Goal: Task Accomplishment & Management: Use online tool/utility

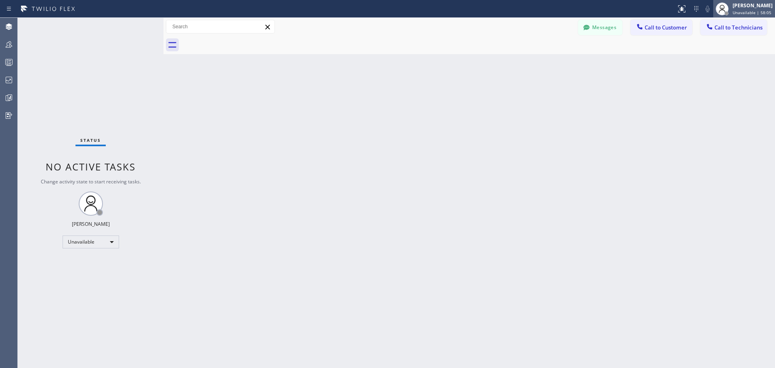
click at [743, 2] on div "Jennifer Huhtala Unavailable | 58:05" at bounding box center [753, 9] width 44 height 14
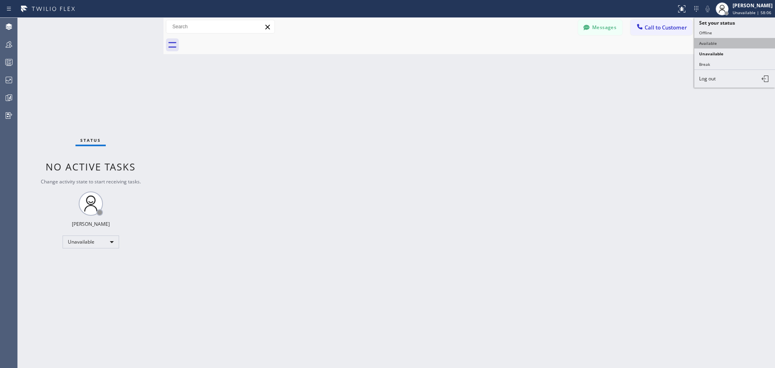
click at [731, 45] on button "Available" at bounding box center [734, 43] width 81 height 10
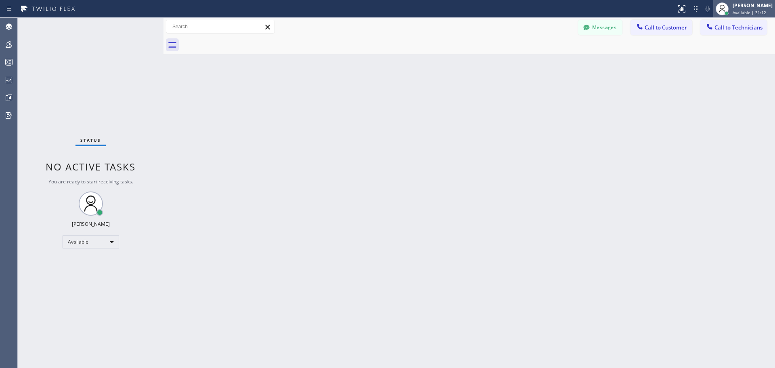
click at [750, 6] on div "[PERSON_NAME]" at bounding box center [753, 5] width 40 height 7
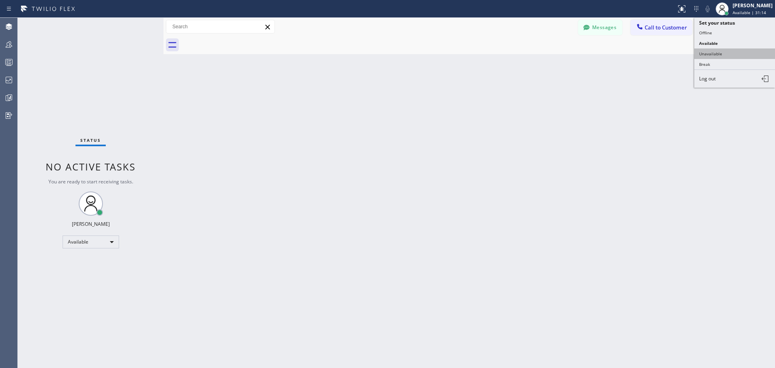
click at [727, 53] on button "Unavailable" at bounding box center [734, 53] width 81 height 10
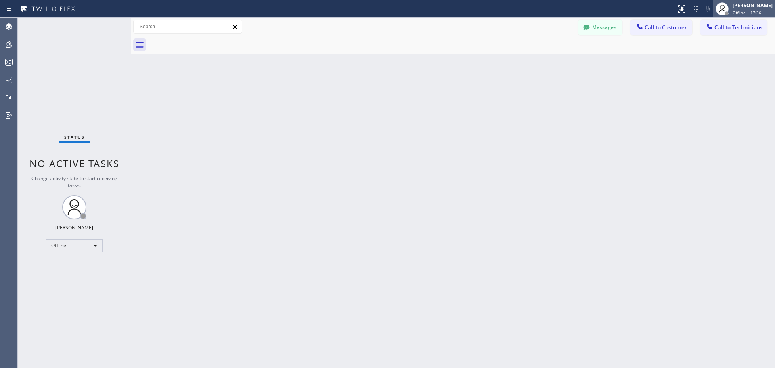
click at [739, 4] on div "[PERSON_NAME]" at bounding box center [753, 5] width 40 height 7
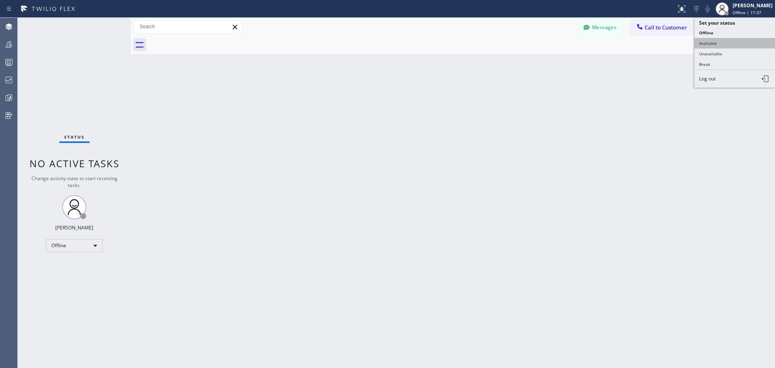
click at [727, 46] on button "Available" at bounding box center [734, 43] width 81 height 10
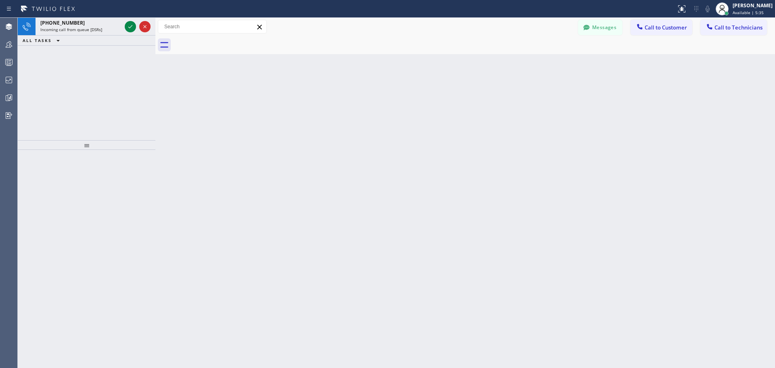
drag, startPoint x: 132, startPoint y: 25, endPoint x: 157, endPoint y: 31, distance: 24.8
click at [155, 31] on div at bounding box center [155, 193] width 0 height 350
click at [127, 24] on icon at bounding box center [130, 27] width 10 height 10
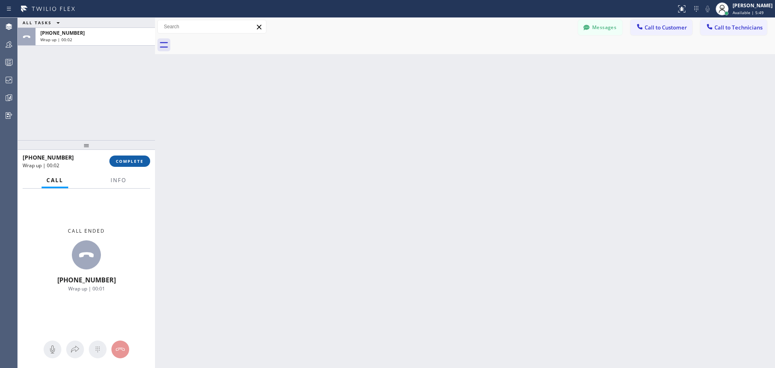
click at [145, 158] on button "COMPLETE" at bounding box center [129, 160] width 41 height 11
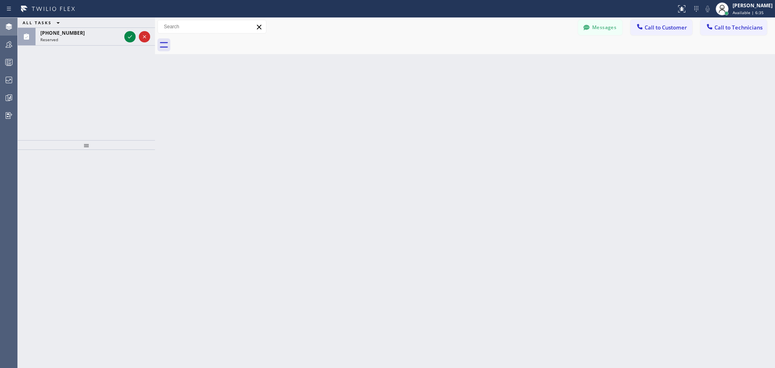
click at [8, 19] on div at bounding box center [9, 27] width 18 height 16
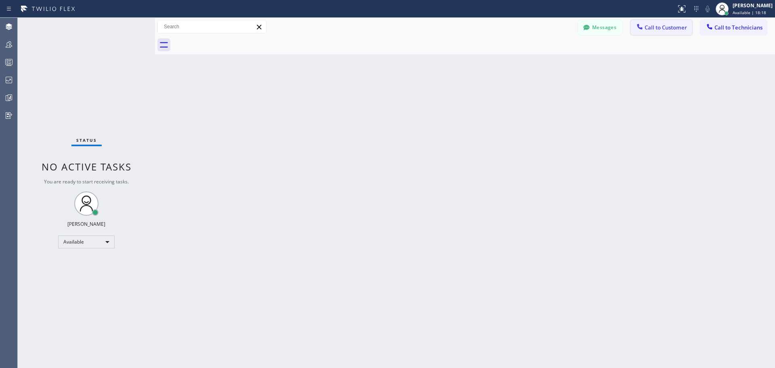
click at [662, 23] on button "Call to Customer" at bounding box center [662, 27] width 62 height 15
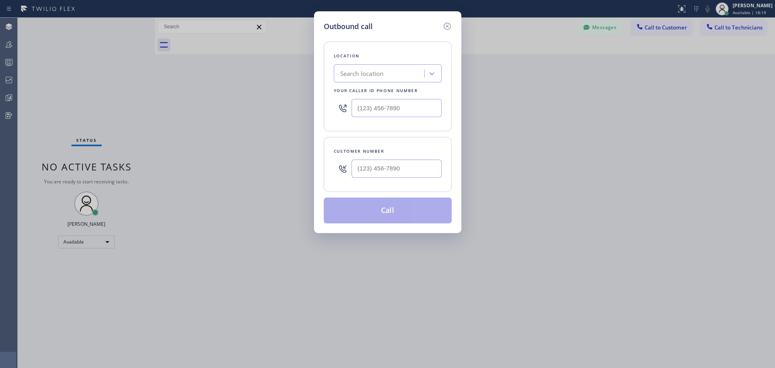
click at [397, 71] on div "Search location" at bounding box center [380, 74] width 88 height 14
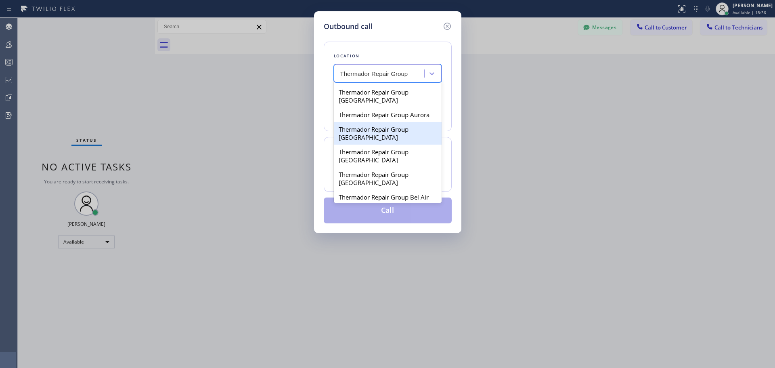
scroll to position [404, 0]
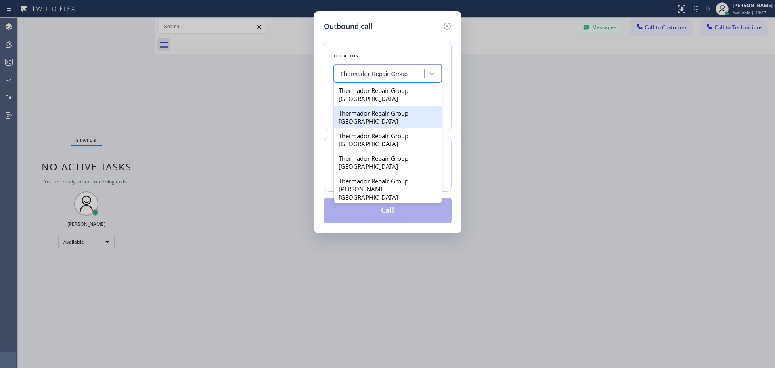
type input "Thermador Repair Group"
click at [555, 140] on div "Outbound call Location option Thermador Repair Group [GEOGRAPHIC_DATA] focused,…" at bounding box center [387, 184] width 775 height 368
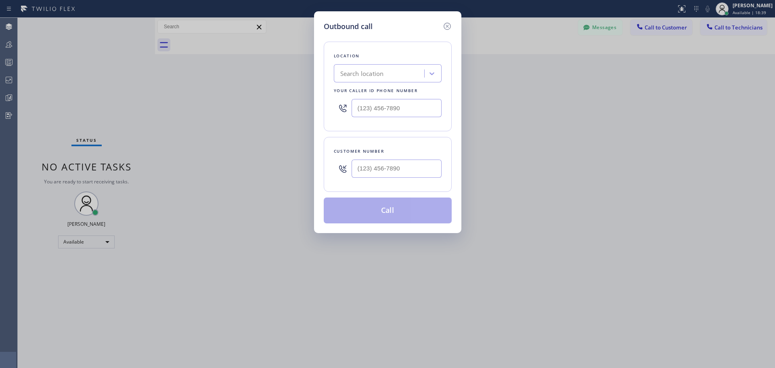
click at [382, 69] on div "Search location" at bounding box center [362, 73] width 44 height 9
type input "CSM"
click at [387, 88] on div "Home Alliance CSM" at bounding box center [388, 90] width 108 height 15
type input "[PHONE_NUMBER]"
click at [567, 143] on div "Outbound call Location option Home Alliance CSM, selected. 1 result available. …" at bounding box center [387, 184] width 775 height 368
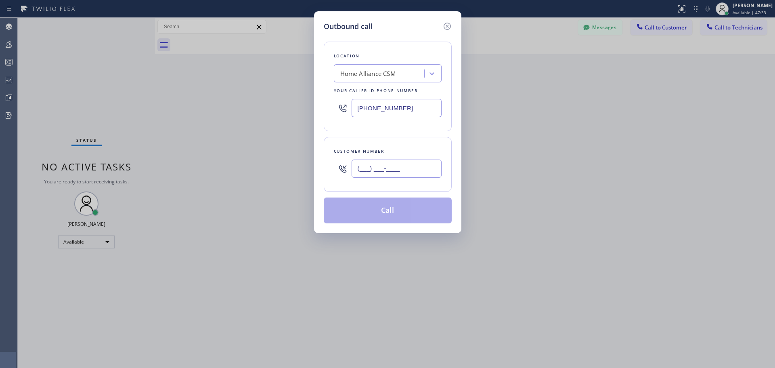
click at [393, 170] on input "(___) ___-____" at bounding box center [397, 168] width 90 height 18
paste input "786) 921-4451"
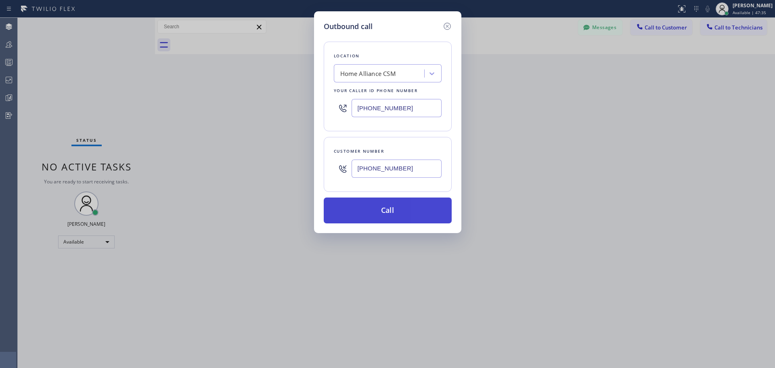
type input "[PHONE_NUMBER]"
click at [400, 210] on button "Call" at bounding box center [388, 210] width 128 height 26
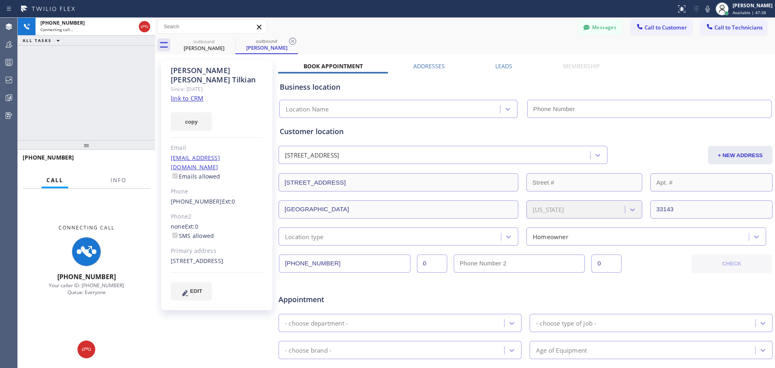
type input "[PHONE_NUMBER]"
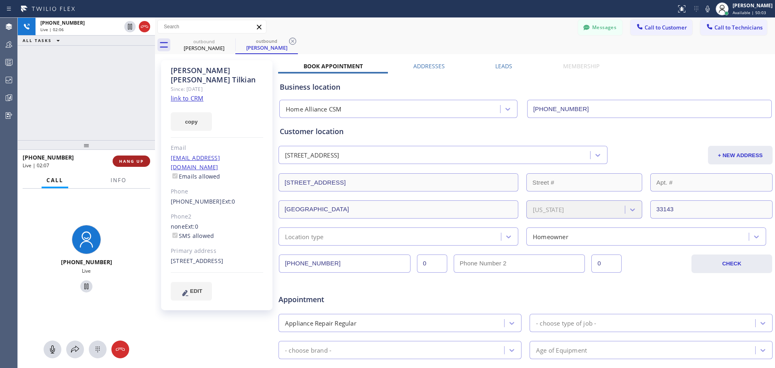
click at [120, 163] on span "HANG UP" at bounding box center [131, 161] width 25 height 6
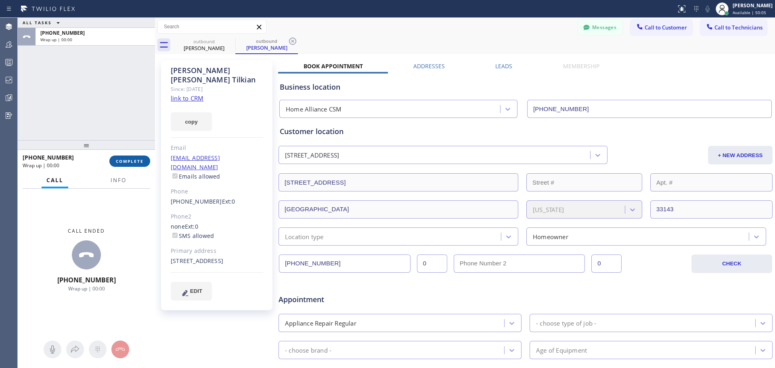
click at [125, 163] on span "COMPLETE" at bounding box center [130, 161] width 28 height 6
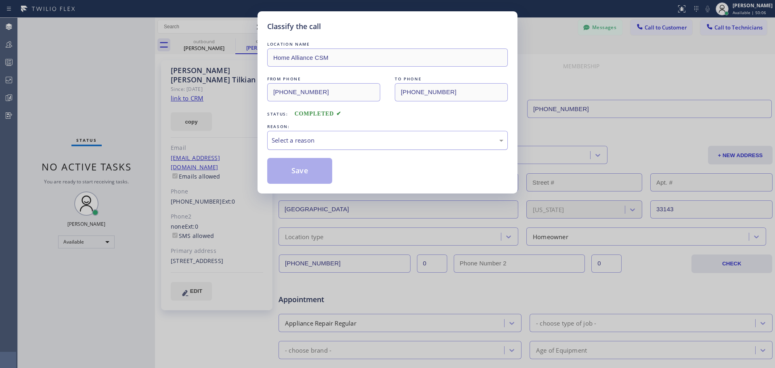
click at [349, 140] on div "Select a reason" at bounding box center [388, 140] width 232 height 9
click at [314, 173] on button "Save" at bounding box center [299, 171] width 65 height 26
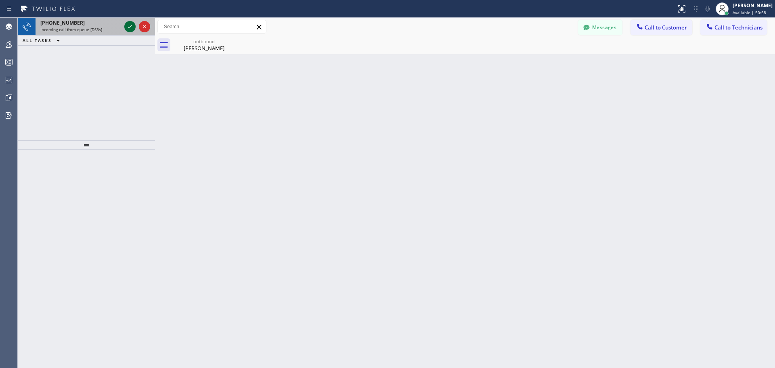
click at [130, 24] on icon at bounding box center [130, 27] width 10 height 10
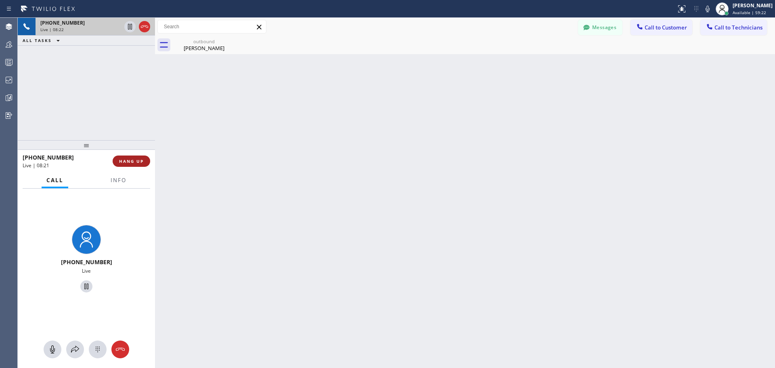
click at [132, 166] on button "HANG UP" at bounding box center [132, 160] width 38 height 11
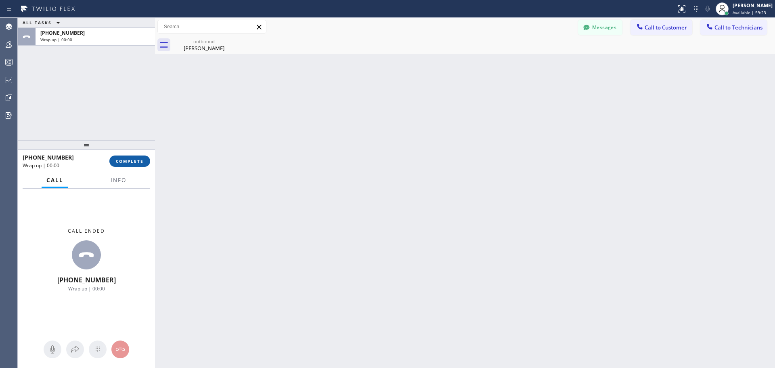
click at [133, 161] on span "COMPLETE" at bounding box center [130, 161] width 28 height 6
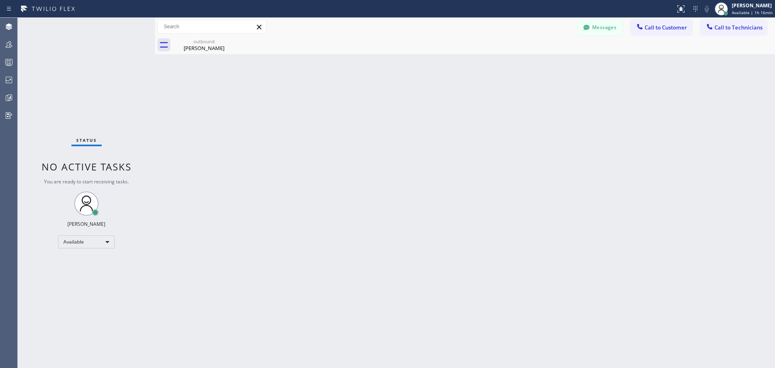
drag, startPoint x: 228, startPoint y: 40, endPoint x: 232, endPoint y: 67, distance: 26.6
click at [0, 0] on icon at bounding box center [0, 0] width 0 height 0
click at [201, 42] on div "outbound" at bounding box center [204, 41] width 61 height 6
click at [670, 26] on span "Call to Customer" at bounding box center [666, 27] width 42 height 7
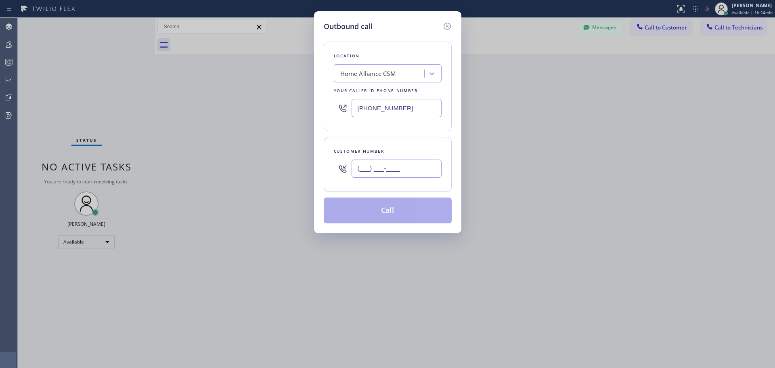
click at [393, 173] on input "(___) ___-____" at bounding box center [397, 168] width 90 height 18
paste input "562) 631-3178"
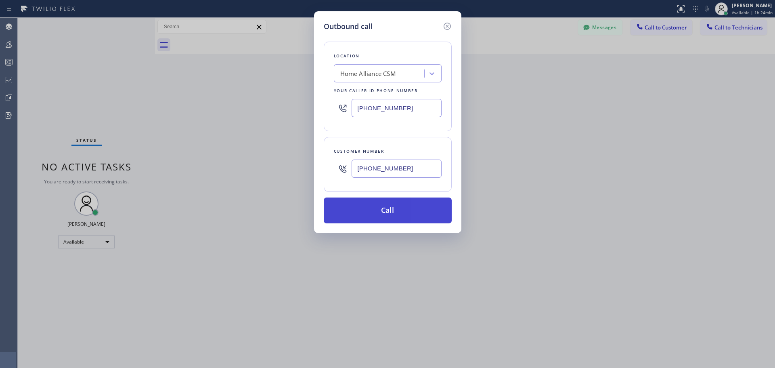
type input "[PHONE_NUMBER]"
click at [409, 218] on button "Call" at bounding box center [388, 210] width 128 height 26
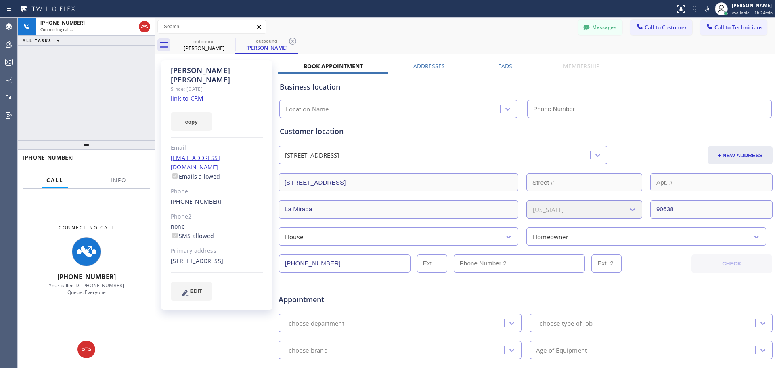
type input "[PHONE_NUMBER]"
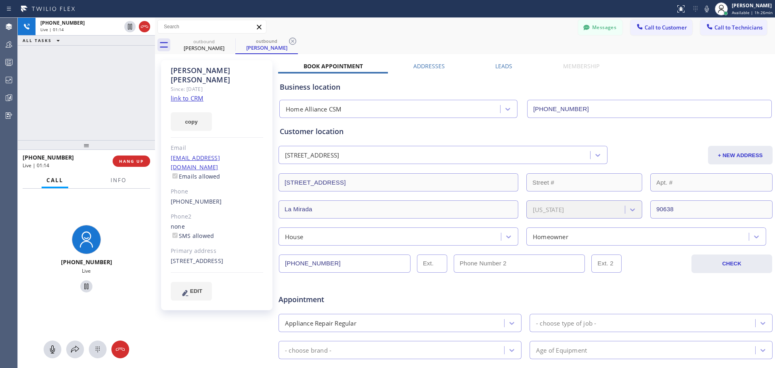
drag, startPoint x: 123, startPoint y: 160, endPoint x: 249, endPoint y: 233, distance: 145.8
click at [124, 161] on span "HANG UP" at bounding box center [131, 161] width 25 height 6
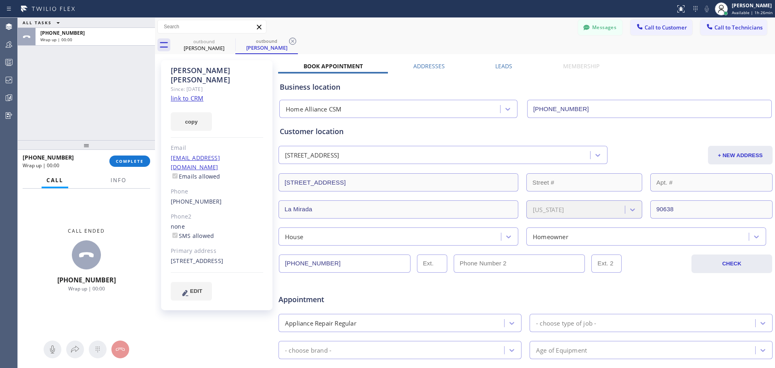
drag, startPoint x: 134, startPoint y: 160, endPoint x: 352, endPoint y: 239, distance: 231.8
click at [134, 160] on span "COMPLETE" at bounding box center [130, 161] width 28 height 6
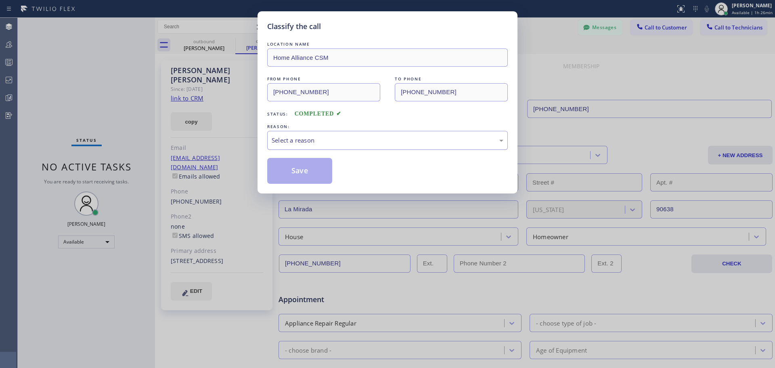
click at [361, 146] on div "Select a reason" at bounding box center [387, 140] width 241 height 19
click at [294, 175] on button "Save" at bounding box center [299, 171] width 65 height 26
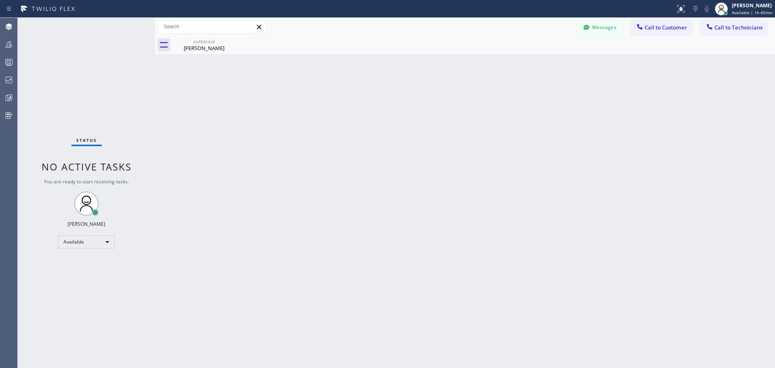
click at [652, 31] on span "Call to Customer" at bounding box center [666, 27] width 42 height 7
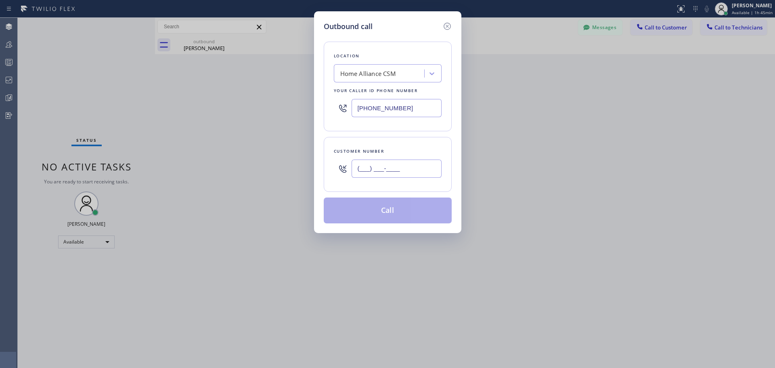
click at [369, 169] on input "(___) ___-____" at bounding box center [397, 168] width 90 height 18
paste input "831) 239-6451"
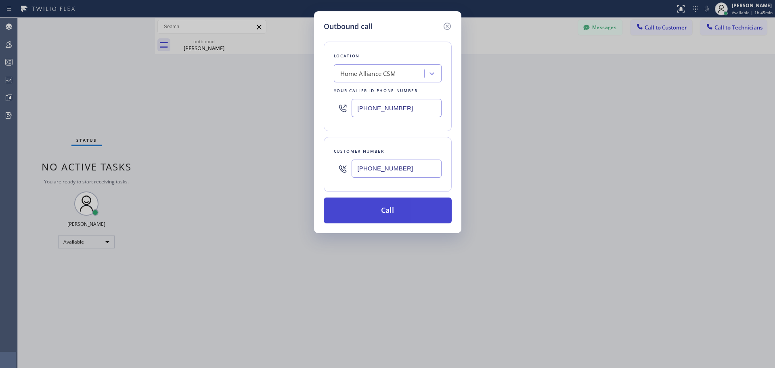
type input "[PHONE_NUMBER]"
click at [413, 210] on button "Call" at bounding box center [388, 210] width 128 height 26
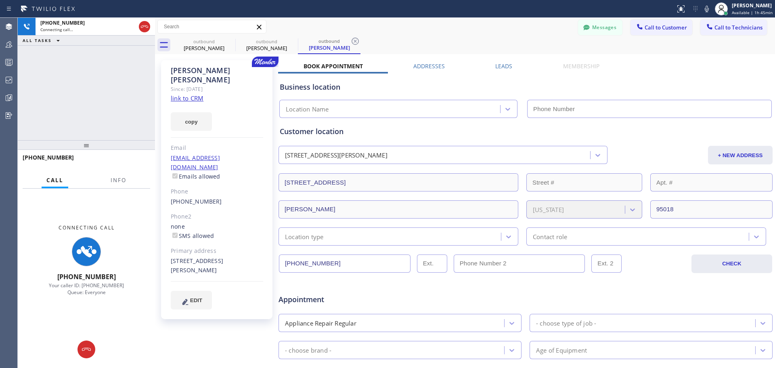
type input "[PHONE_NUMBER]"
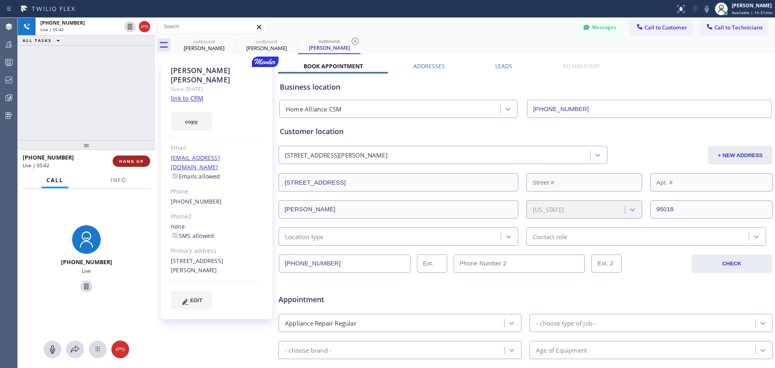
click at [129, 163] on span "HANG UP" at bounding box center [131, 161] width 25 height 6
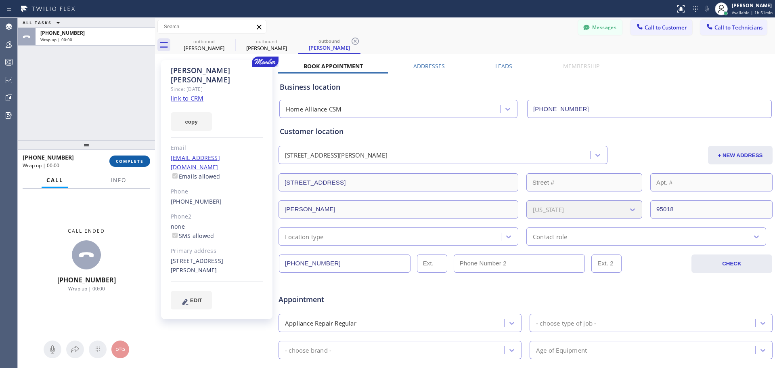
click at [133, 159] on span "COMPLETE" at bounding box center [130, 161] width 28 height 6
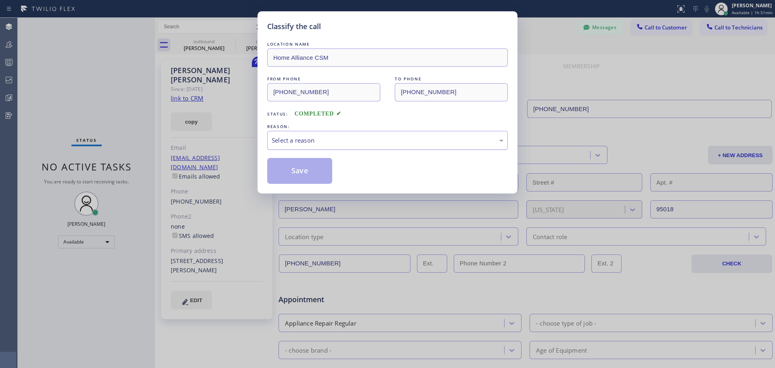
click at [354, 141] on div "Select a reason" at bounding box center [388, 140] width 232 height 9
click at [301, 173] on button "Save" at bounding box center [299, 171] width 65 height 26
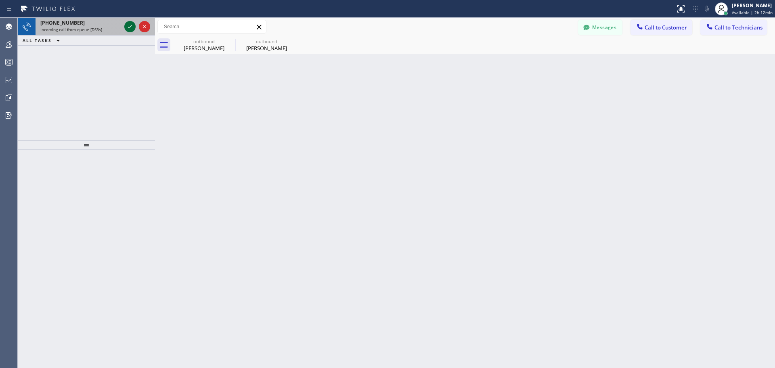
click at [130, 26] on icon at bounding box center [130, 27] width 10 height 10
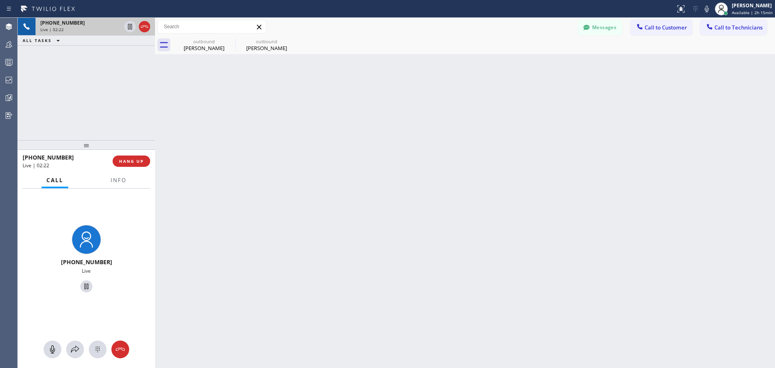
click at [144, 155] on div "[PHONE_NUMBER] Live | 02:22 HANG UP" at bounding box center [87, 161] width 128 height 21
click at [139, 160] on span "HANG UP" at bounding box center [131, 161] width 25 height 6
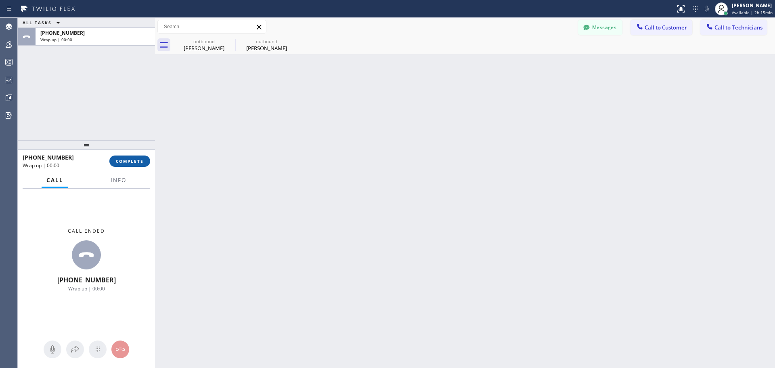
click at [129, 163] on span "COMPLETE" at bounding box center [130, 161] width 28 height 6
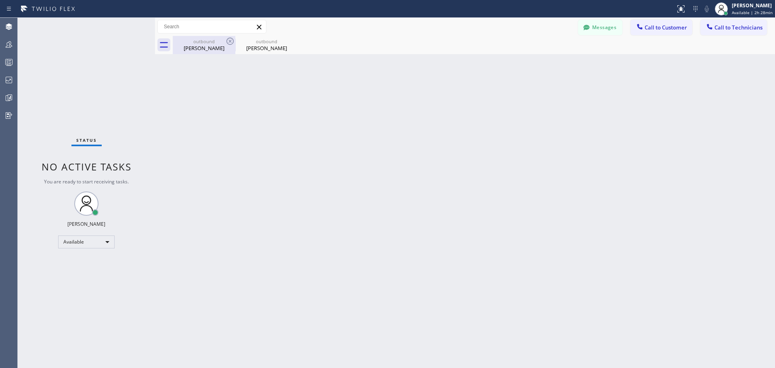
click at [218, 45] on div "[PERSON_NAME]" at bounding box center [204, 47] width 61 height 7
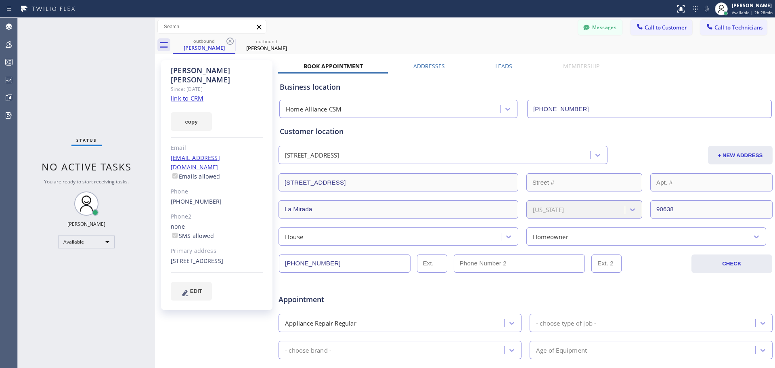
drag, startPoint x: 229, startPoint y: 40, endPoint x: 238, endPoint y: 44, distance: 10.1
click at [230, 40] on icon at bounding box center [230, 41] width 10 height 10
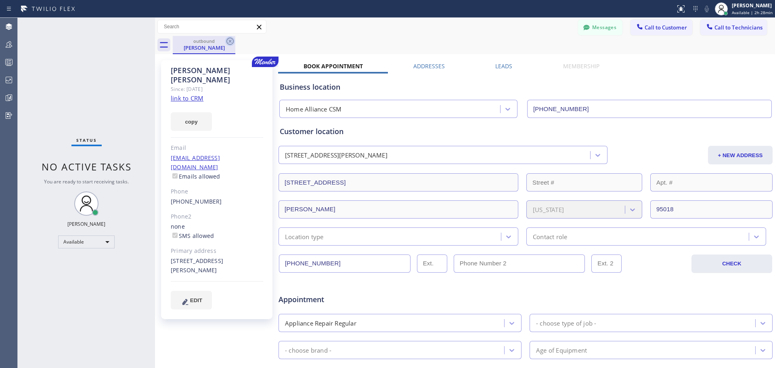
click at [231, 41] on icon at bounding box center [230, 41] width 7 height 7
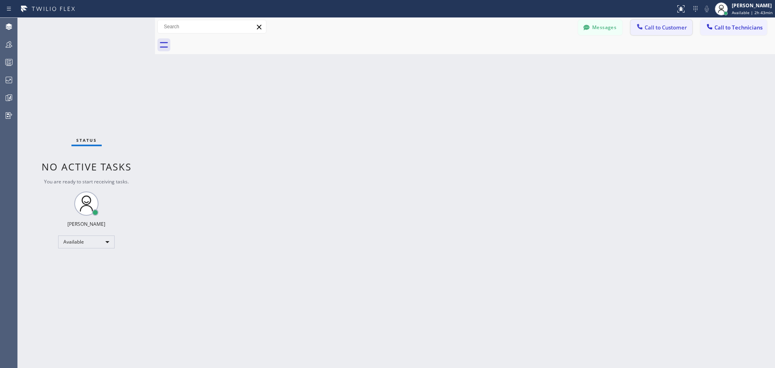
click at [672, 29] on span "Call to Customer" at bounding box center [666, 27] width 42 height 7
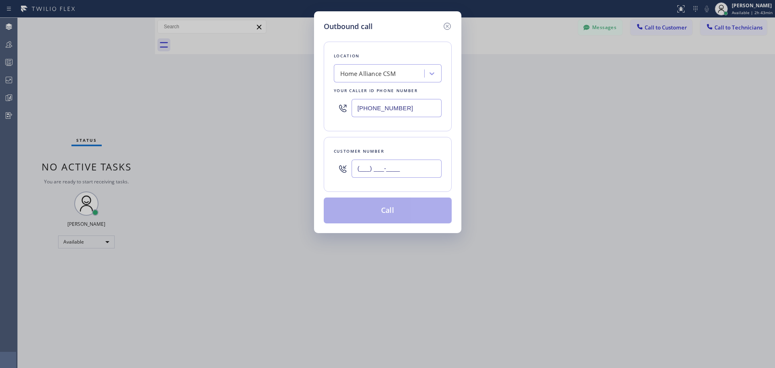
click at [381, 168] on input "(___) ___-____" at bounding box center [397, 168] width 90 height 18
paste input "925) 667-0907"
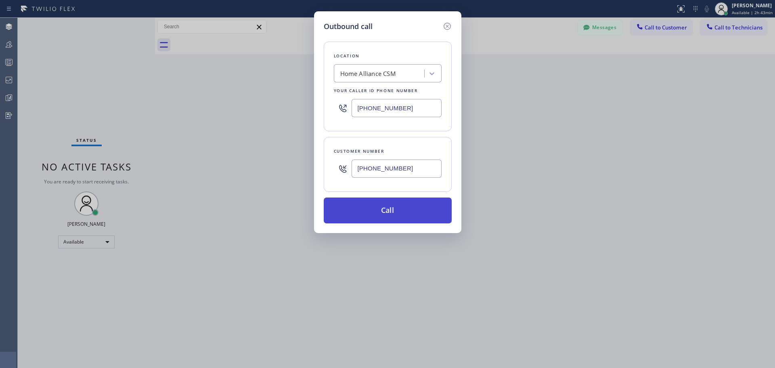
type input "[PHONE_NUMBER]"
click at [391, 215] on button "Call" at bounding box center [388, 210] width 128 height 26
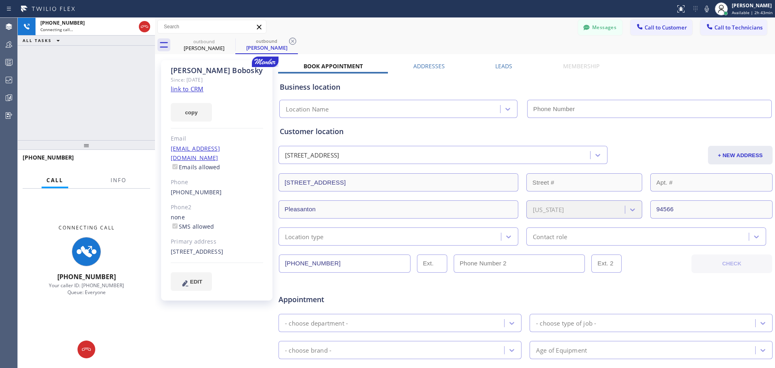
type input "[PHONE_NUMBER]"
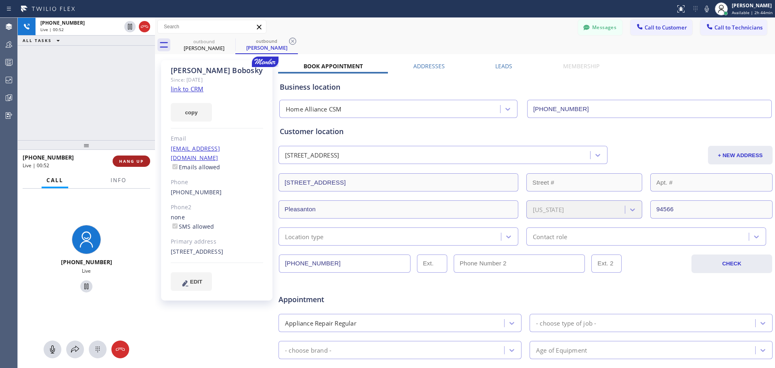
click at [122, 164] on span "HANG UP" at bounding box center [131, 161] width 25 height 6
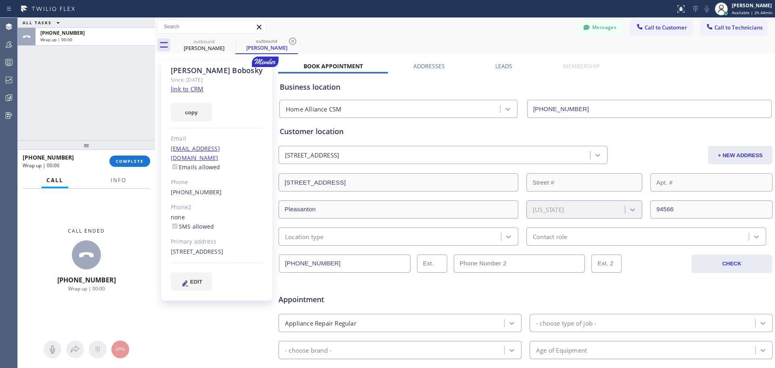
drag, startPoint x: 136, startPoint y: 163, endPoint x: 174, endPoint y: 168, distance: 37.6
click at [136, 163] on span "COMPLETE" at bounding box center [130, 161] width 28 height 6
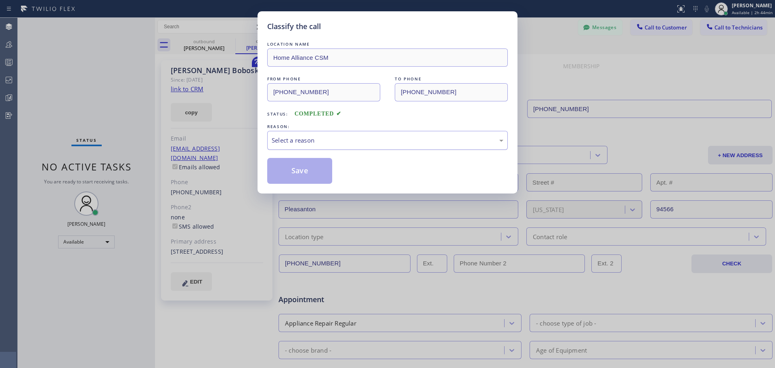
click at [317, 143] on div "Select a reason" at bounding box center [388, 140] width 232 height 9
click at [300, 162] on button "Save" at bounding box center [299, 171] width 65 height 26
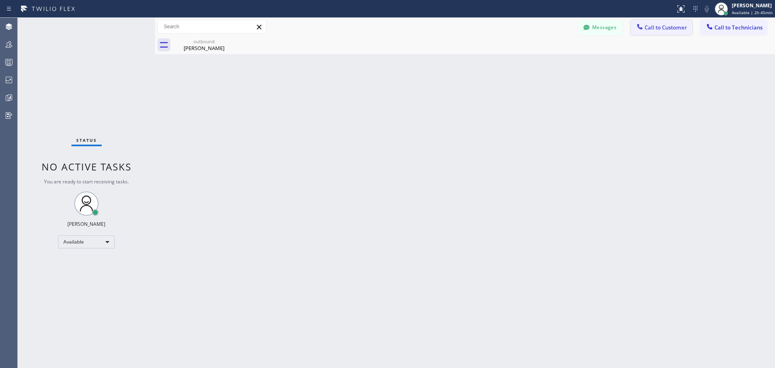
click at [666, 29] on span "Call to Customer" at bounding box center [666, 27] width 42 height 7
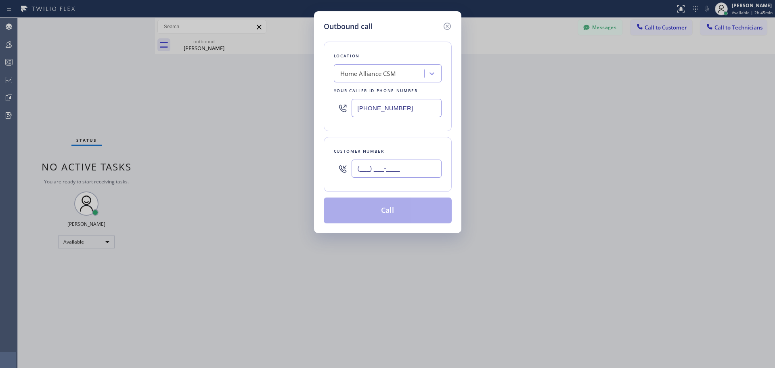
click at [401, 168] on input "(___) ___-____" at bounding box center [397, 168] width 90 height 18
paste input "917) 345-5157"
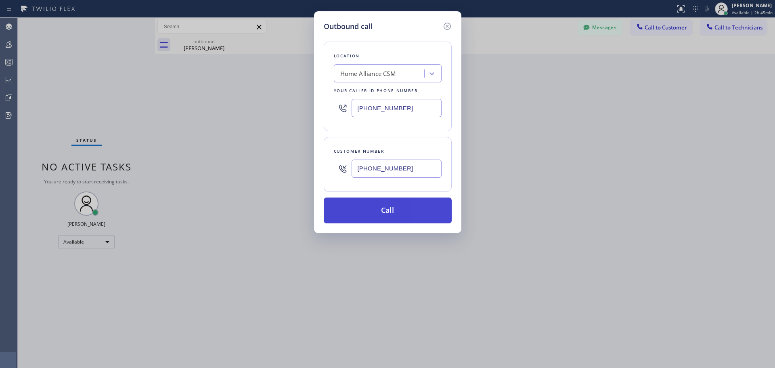
type input "[PHONE_NUMBER]"
click at [397, 205] on button "Call" at bounding box center [388, 210] width 128 height 26
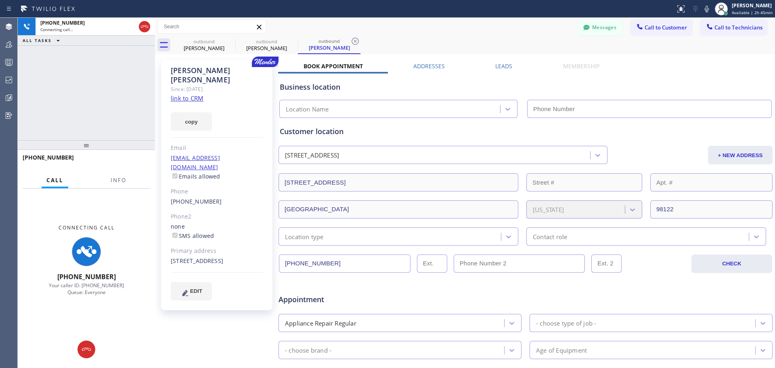
type input "[PHONE_NUMBER]"
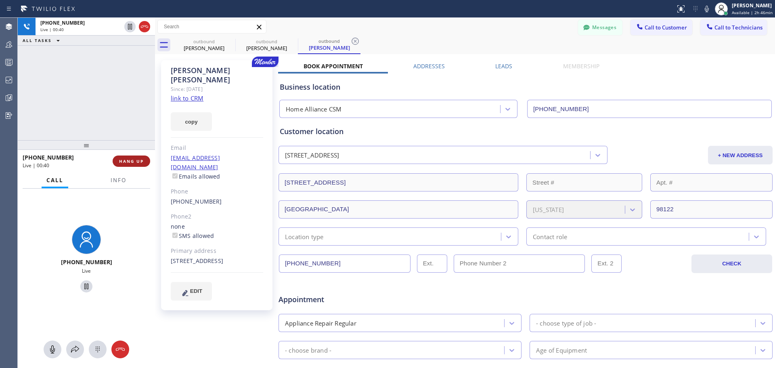
click at [133, 159] on span "HANG UP" at bounding box center [131, 161] width 25 height 6
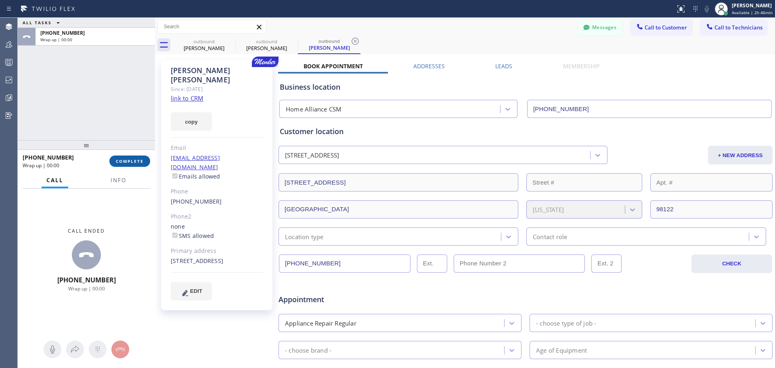
click at [120, 165] on button "COMPLETE" at bounding box center [129, 160] width 41 height 11
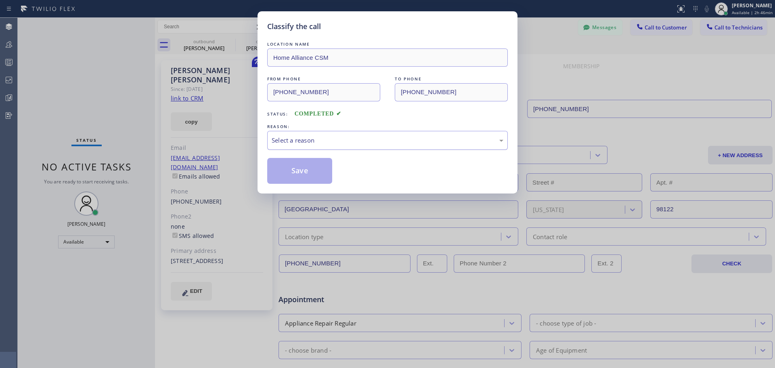
click at [395, 138] on div "Select a reason" at bounding box center [388, 140] width 232 height 9
click at [293, 178] on button "Save" at bounding box center [299, 171] width 65 height 26
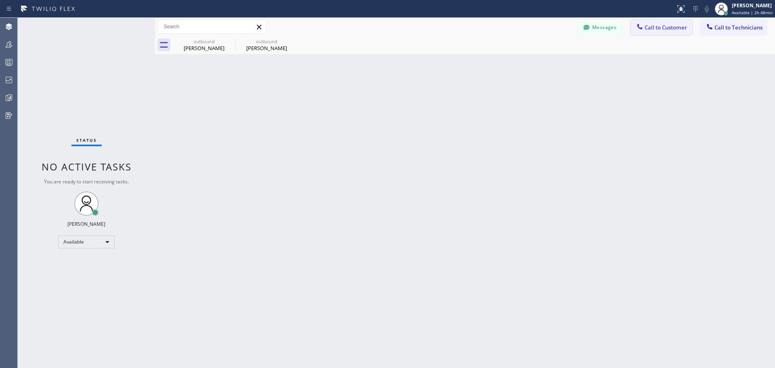
click at [650, 27] on span "Call to Customer" at bounding box center [666, 27] width 42 height 7
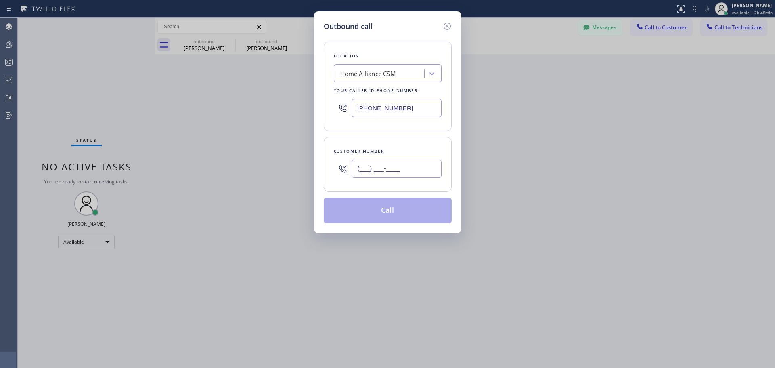
click at [371, 166] on input "(___) ___-____" at bounding box center [397, 168] width 90 height 18
paste input "480) 907-4700"
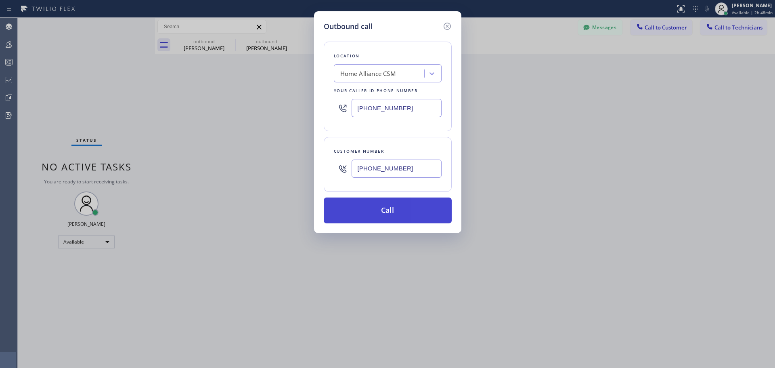
type input "[PHONE_NUMBER]"
click at [382, 214] on button "Call" at bounding box center [388, 210] width 128 height 26
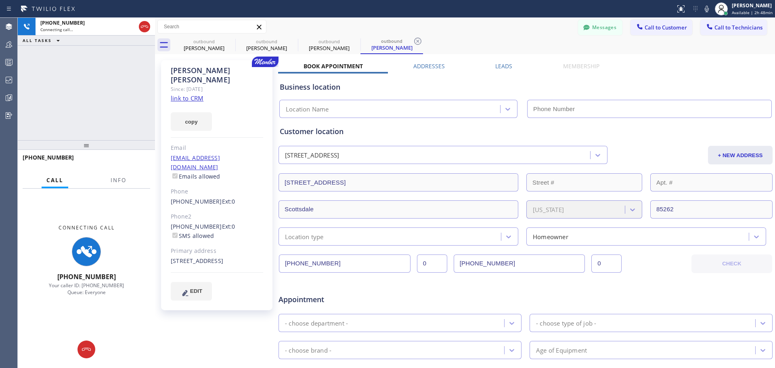
type input "[PHONE_NUMBER]"
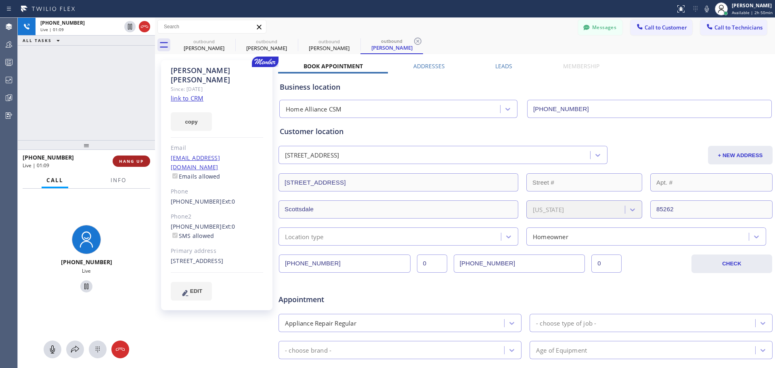
click at [141, 158] on span "HANG UP" at bounding box center [131, 161] width 25 height 6
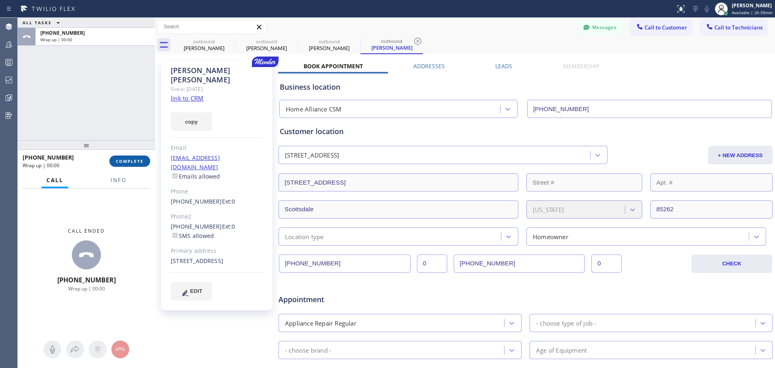
click at [132, 164] on span "COMPLETE" at bounding box center [130, 161] width 28 height 6
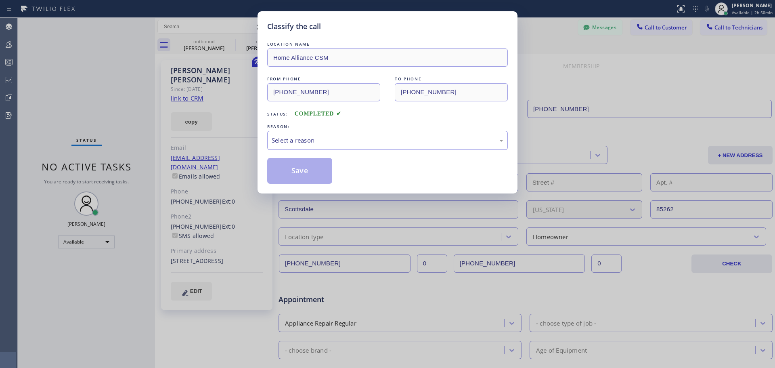
click at [387, 140] on div "Select a reason" at bounding box center [388, 140] width 232 height 9
click at [312, 171] on button "Save" at bounding box center [299, 171] width 65 height 26
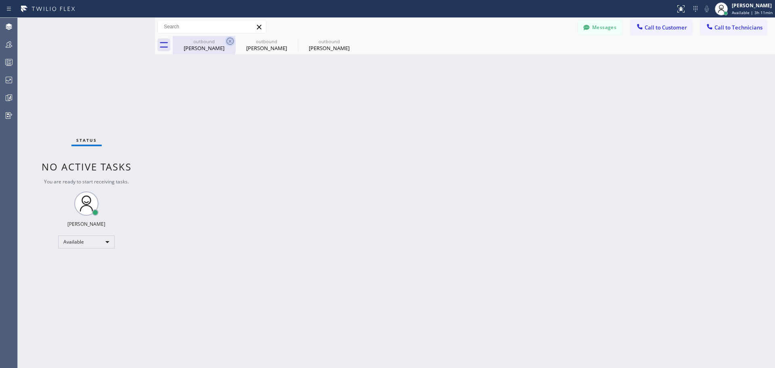
click at [232, 40] on icon at bounding box center [230, 41] width 10 height 10
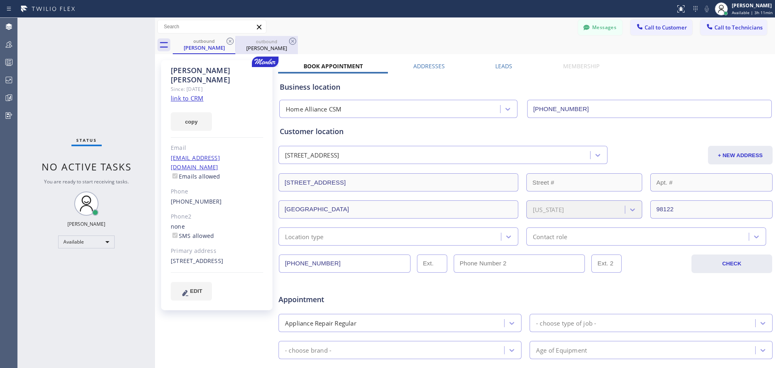
drag, startPoint x: 292, startPoint y: 40, endPoint x: 269, endPoint y: 44, distance: 22.8
click at [292, 40] on icon at bounding box center [292, 41] width 7 height 7
click at [231, 40] on icon at bounding box center [230, 41] width 10 height 10
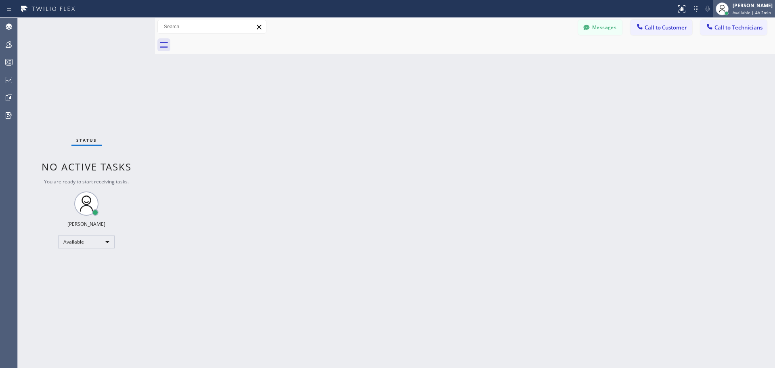
click at [748, 13] on span "Available | 4h 2min" at bounding box center [752, 13] width 38 height 6
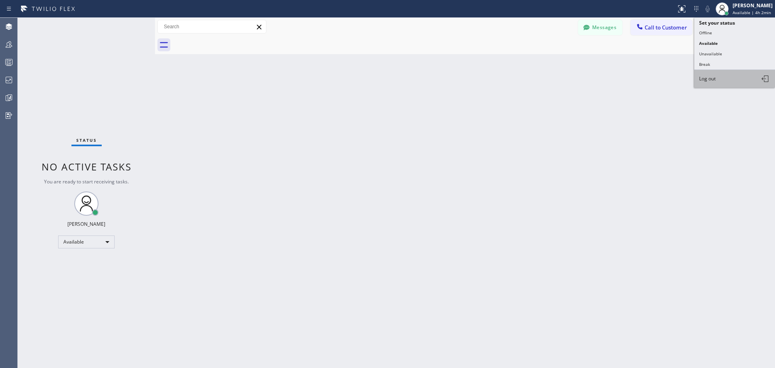
click at [725, 79] on button "Log out" at bounding box center [734, 79] width 81 height 18
